Goal: Task Accomplishment & Management: Use online tool/utility

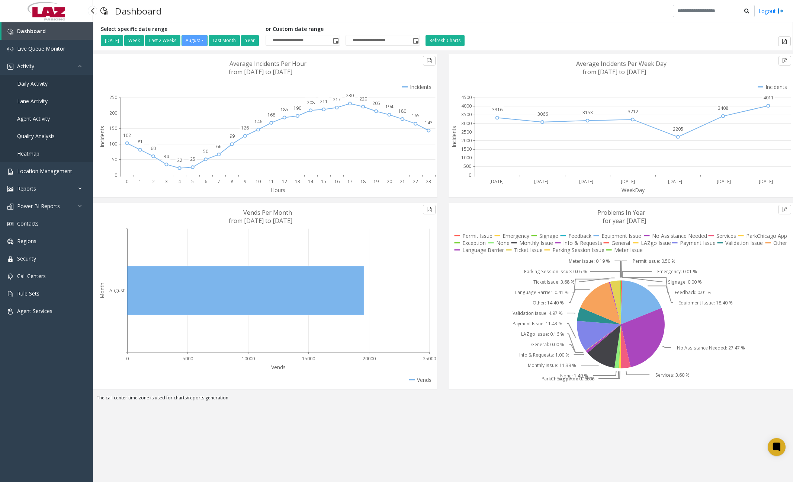
click at [51, 86] on link "Daily Activity" at bounding box center [46, 83] width 93 height 17
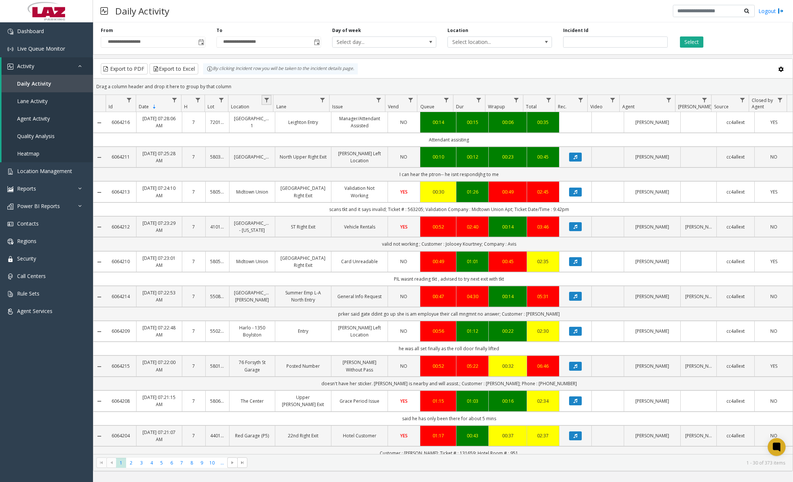
click at [271, 100] on link "Data table" at bounding box center [267, 100] width 10 height 10
click at [298, 135] on input "Location Filter" at bounding box center [298, 132] width 63 height 13
type input "******"
click at [320, 200] on button "Filter" at bounding box center [315, 201] width 31 height 16
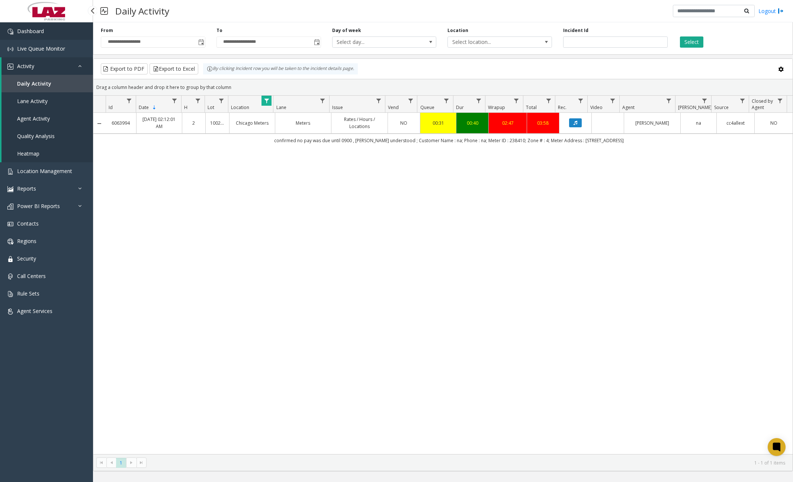
click at [48, 36] on link "Dashboard" at bounding box center [46, 30] width 93 height 17
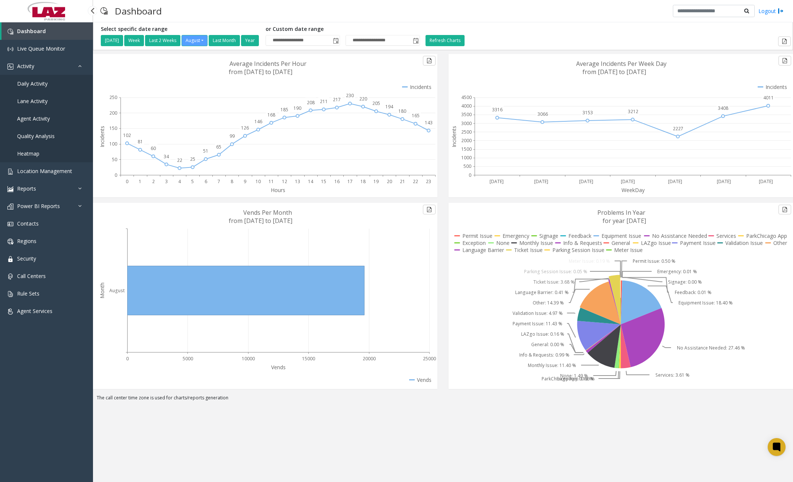
click at [46, 82] on span "Daily Activity" at bounding box center [32, 83] width 31 height 7
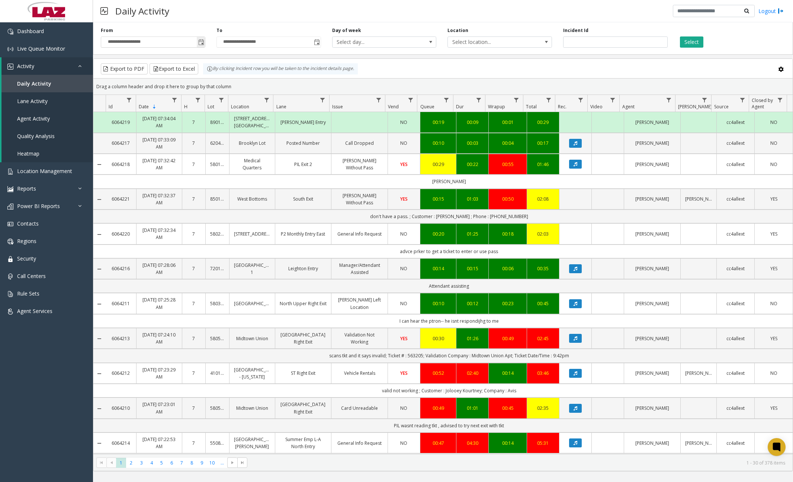
click at [201, 42] on span "Toggle popup" at bounding box center [201, 42] width 6 height 6
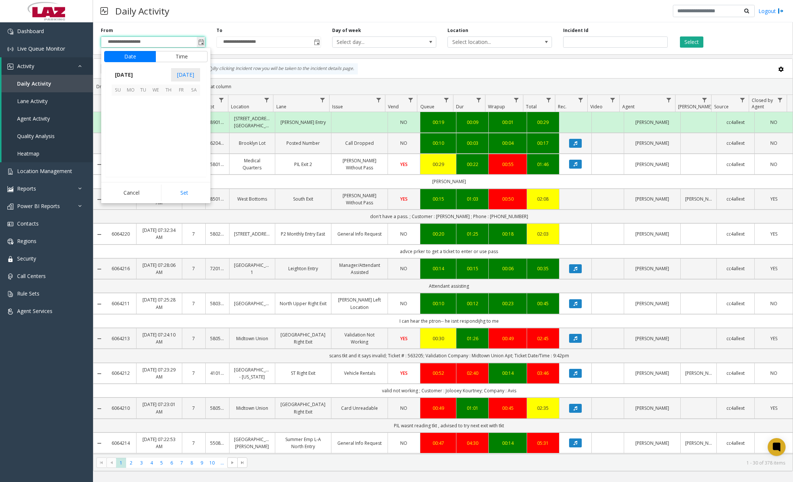
scroll to position [133471, 0]
click at [156, 140] on span "20" at bounding box center [156, 140] width 13 height 13
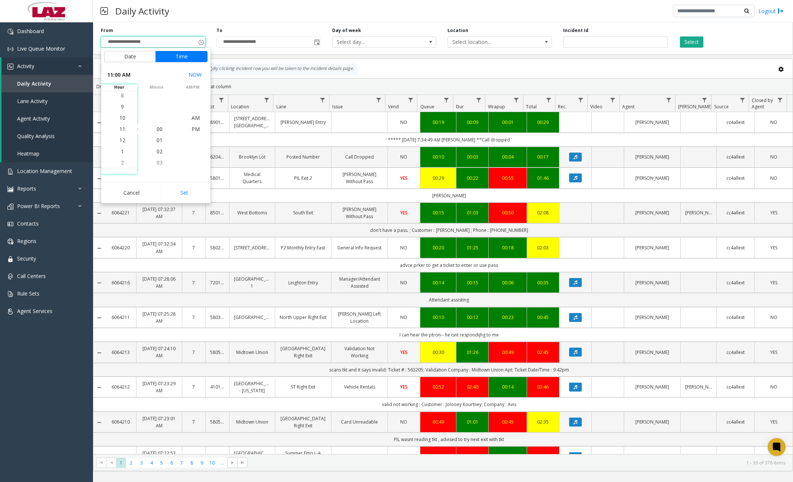
scroll to position [0, 0]
click at [120, 129] on span "11" at bounding box center [122, 128] width 6 height 7
click at [157, 139] on span "30" at bounding box center [160, 140] width 6 height 7
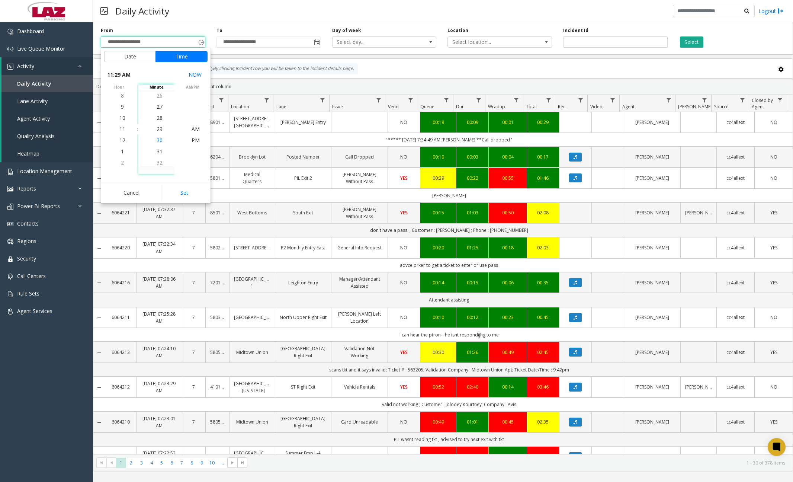
scroll to position [335, 0]
click at [193, 140] on span "PM" at bounding box center [196, 140] width 8 height 7
click at [185, 192] on button "Set" at bounding box center [184, 193] width 47 height 16
type input "**********"
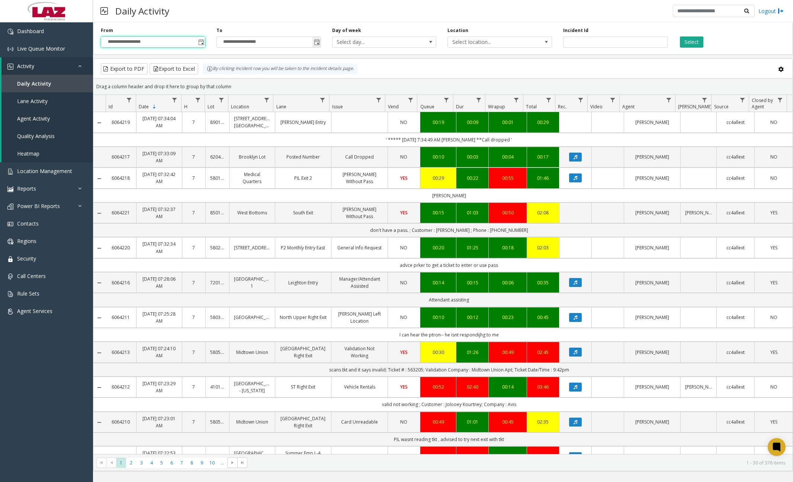
click at [318, 42] on span "Toggle popup" at bounding box center [317, 42] width 6 height 6
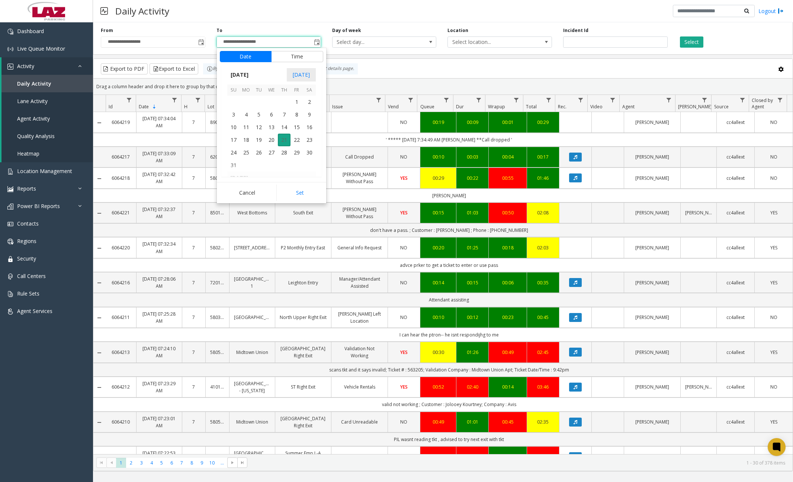
click at [287, 140] on span "21" at bounding box center [284, 140] width 13 height 13
click at [237, 129] on span "7" at bounding box center [238, 128] width 3 height 7
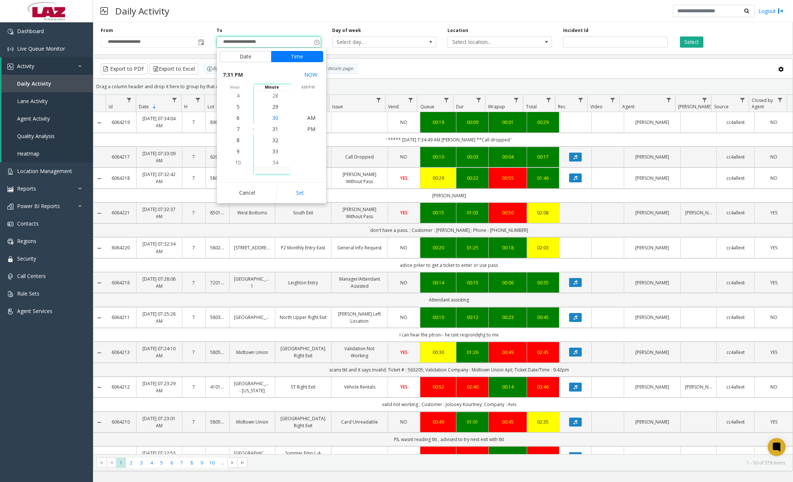
click at [274, 118] on span "30" at bounding box center [275, 117] width 6 height 7
click at [310, 117] on span "AM" at bounding box center [311, 117] width 8 height 7
click at [306, 188] on button "Set" at bounding box center [299, 193] width 47 height 16
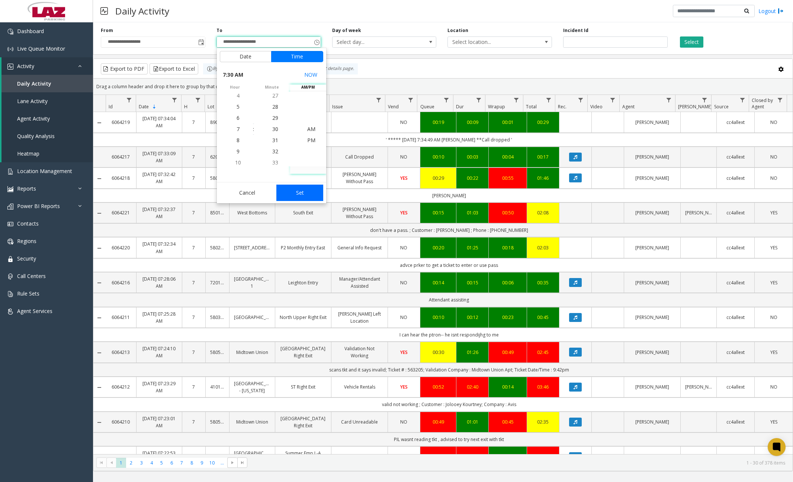
type input "**********"
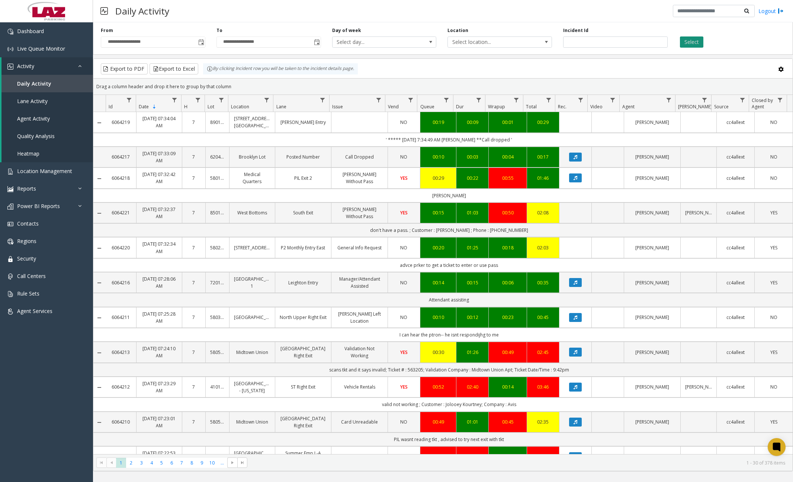
click at [687, 43] on button "Select" at bounding box center [691, 41] width 23 height 11
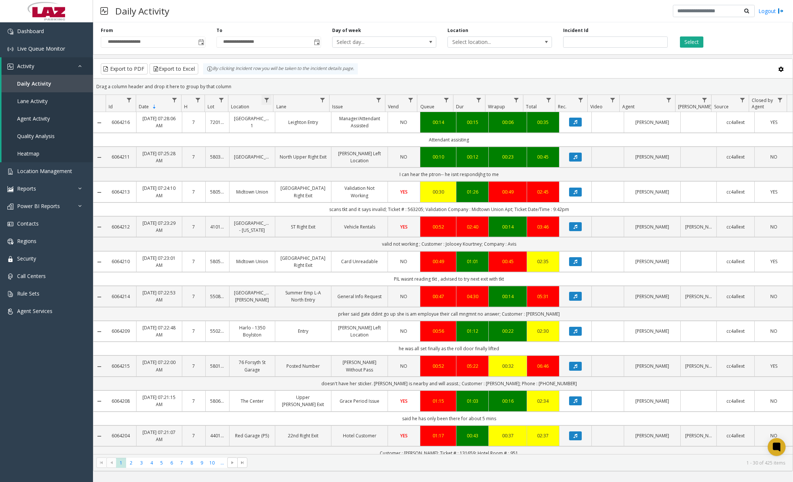
click at [264, 99] on span "Data table" at bounding box center [267, 100] width 6 height 6
click at [286, 132] on input "Location Filter" at bounding box center [298, 132] width 63 height 13
type input "******"
click at [312, 205] on button "Filter" at bounding box center [315, 201] width 31 height 16
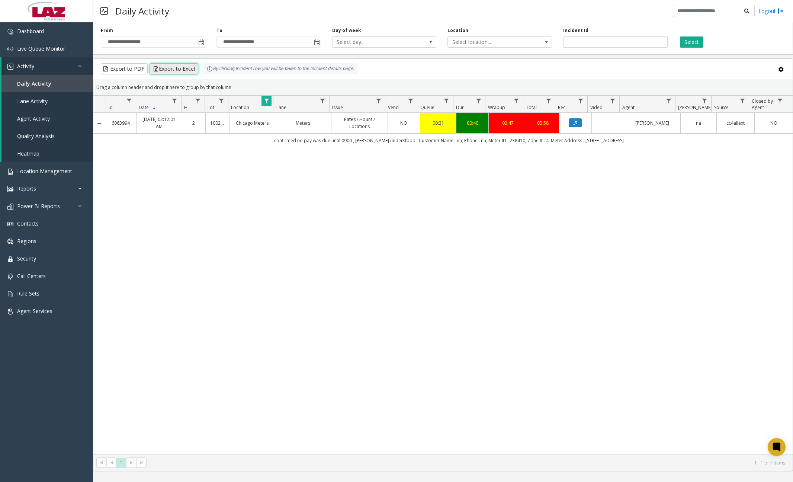
click at [188, 66] on button "Export to Excel" at bounding box center [174, 68] width 49 height 11
